Goal: Find specific page/section: Find specific page/section

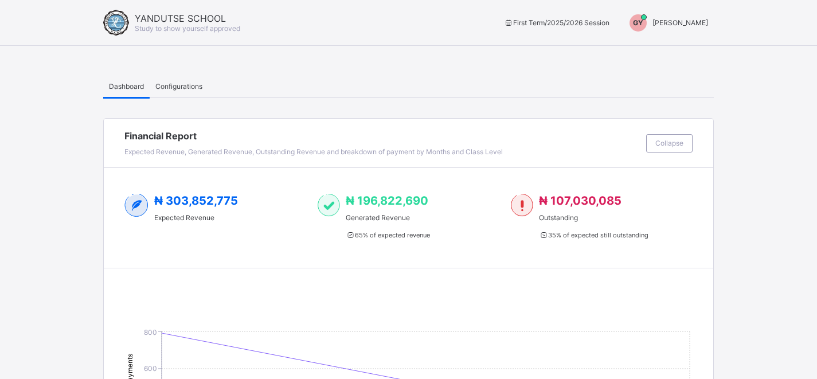
click at [688, 23] on span "[PERSON_NAME]" at bounding box center [681, 22] width 56 height 9
click at [668, 50] on span "Switch to Admin View" at bounding box center [665, 48] width 87 height 13
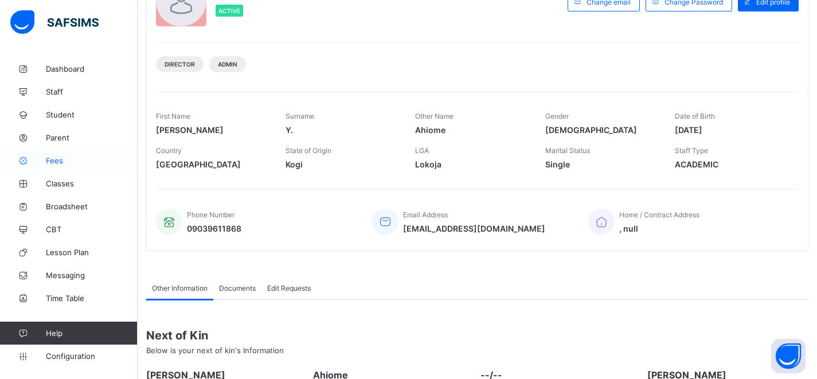
scroll to position [214, 0]
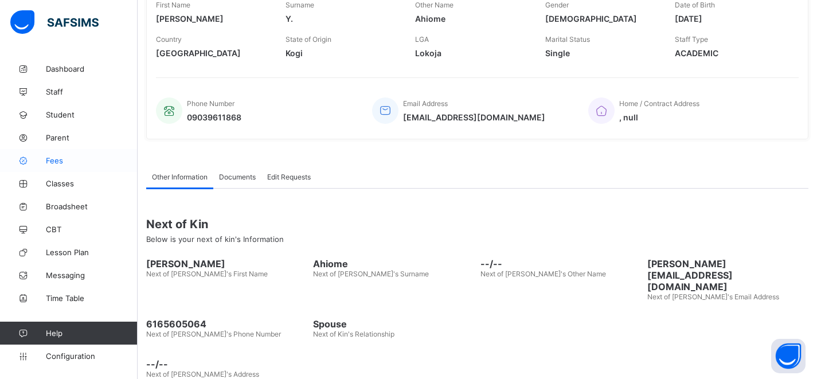
click at [54, 163] on span "Fees" at bounding box center [92, 160] width 92 height 9
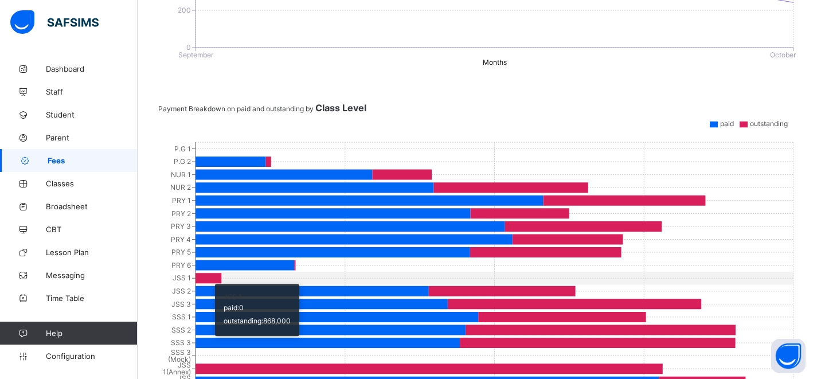
scroll to position [452, 0]
